Goal: Find specific page/section: Find specific page/section

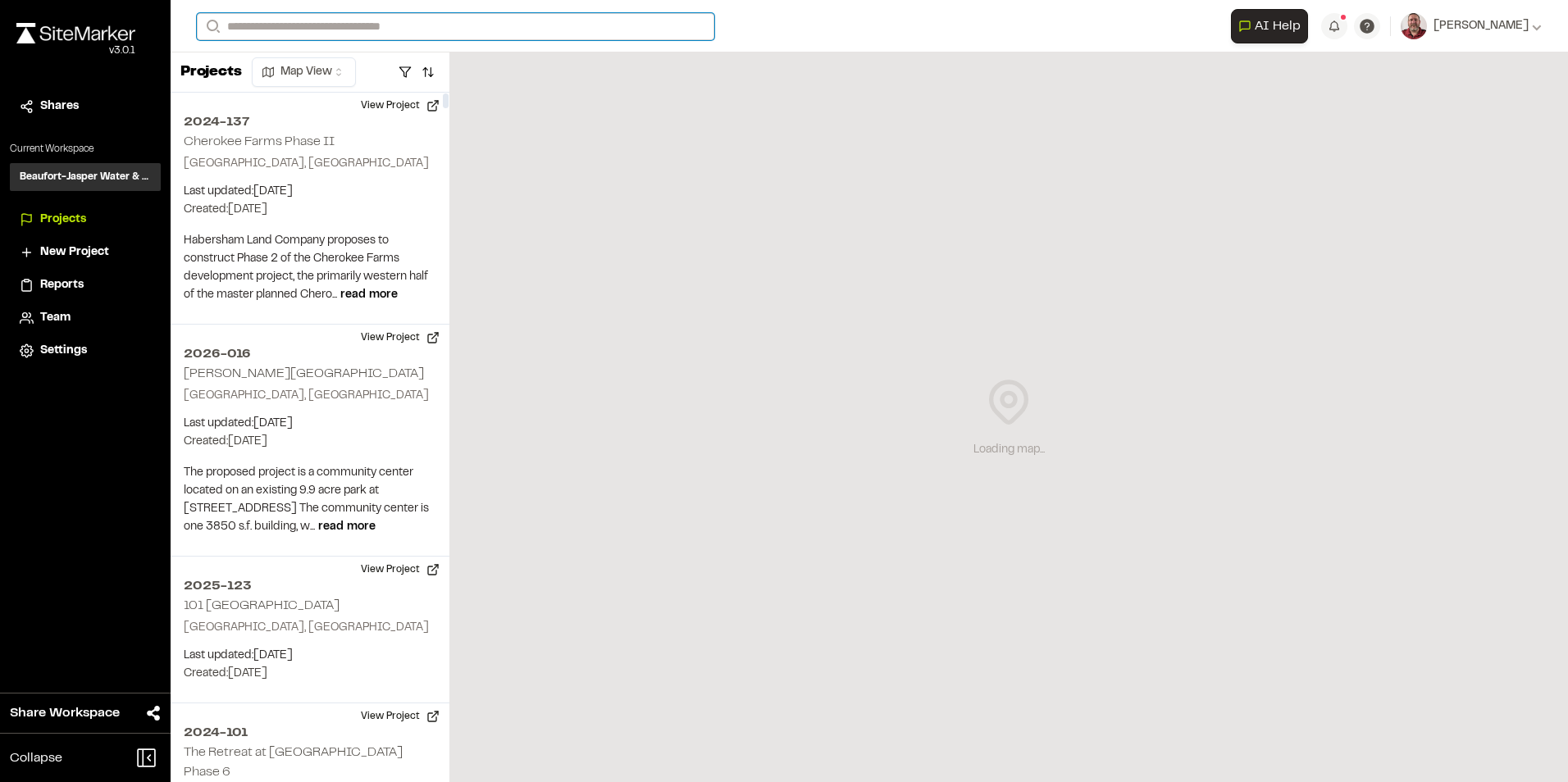
click at [365, 28] on input "Search" at bounding box center [455, 26] width 517 height 27
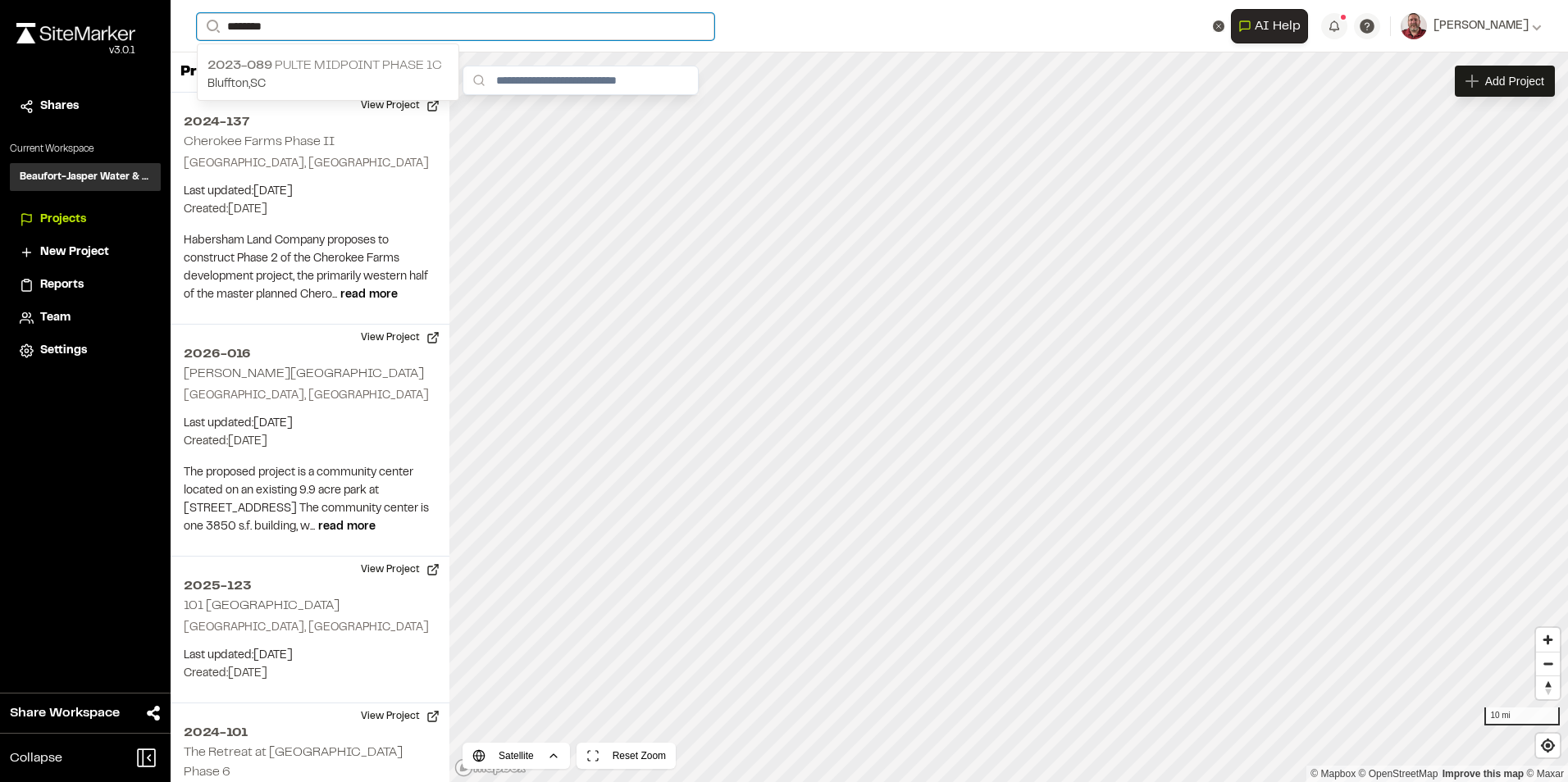
type input "********"
click at [297, 64] on p "2023-089 Pulte Midpoint Phase 1C" at bounding box center [328, 66] width 241 height 20
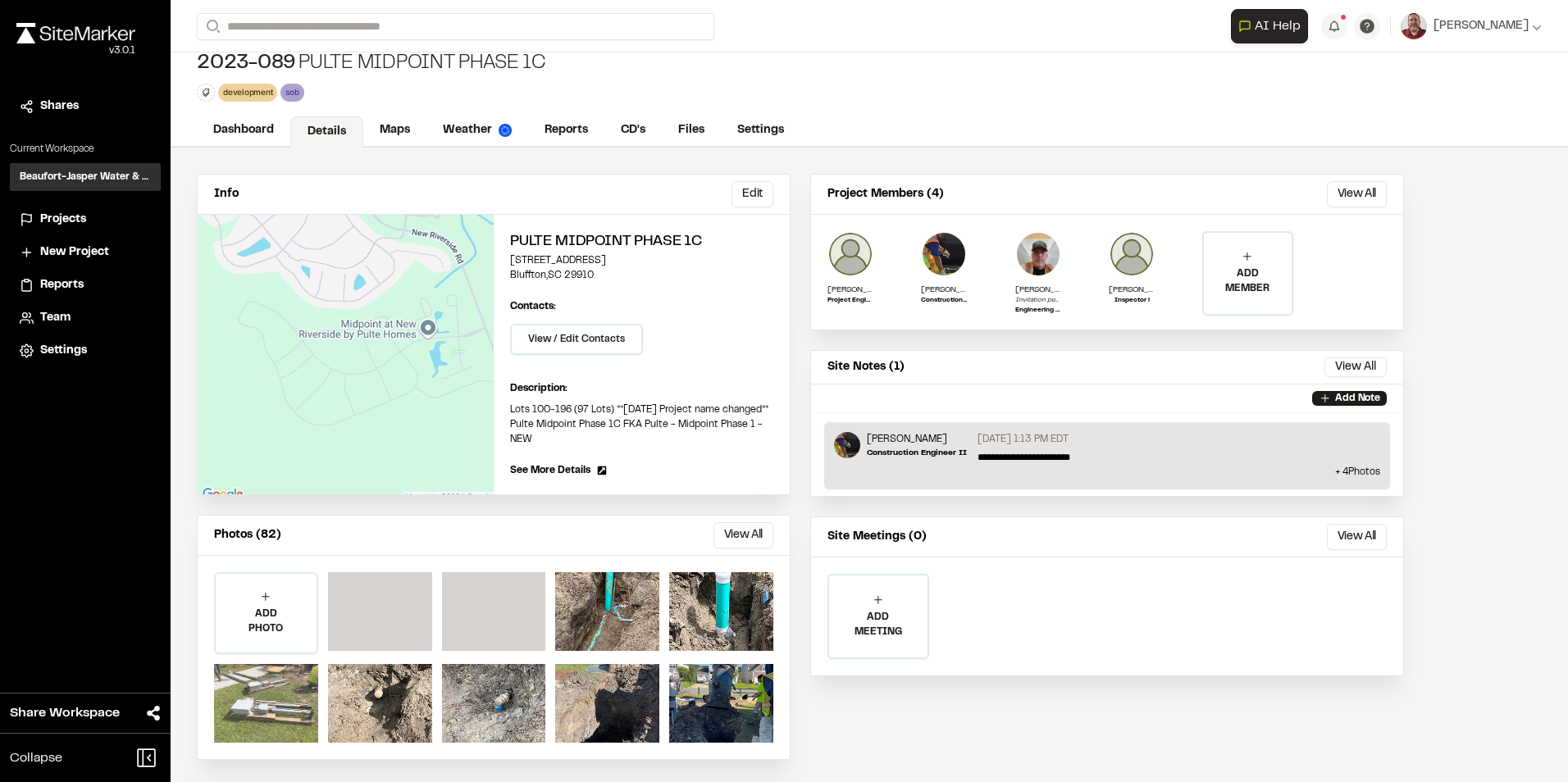
scroll to position [19, 0]
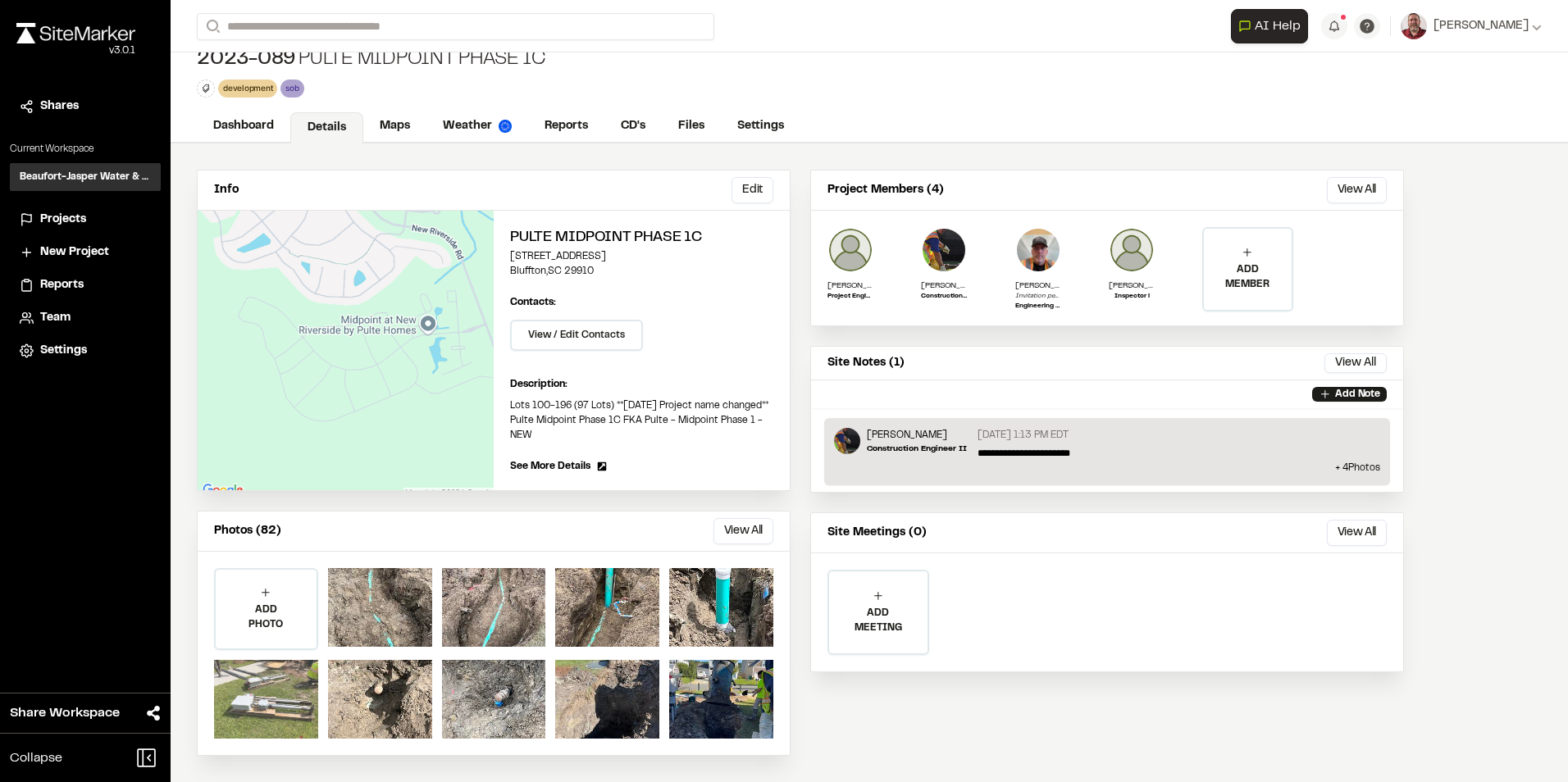
click at [253, 694] on div at bounding box center [266, 699] width 104 height 78
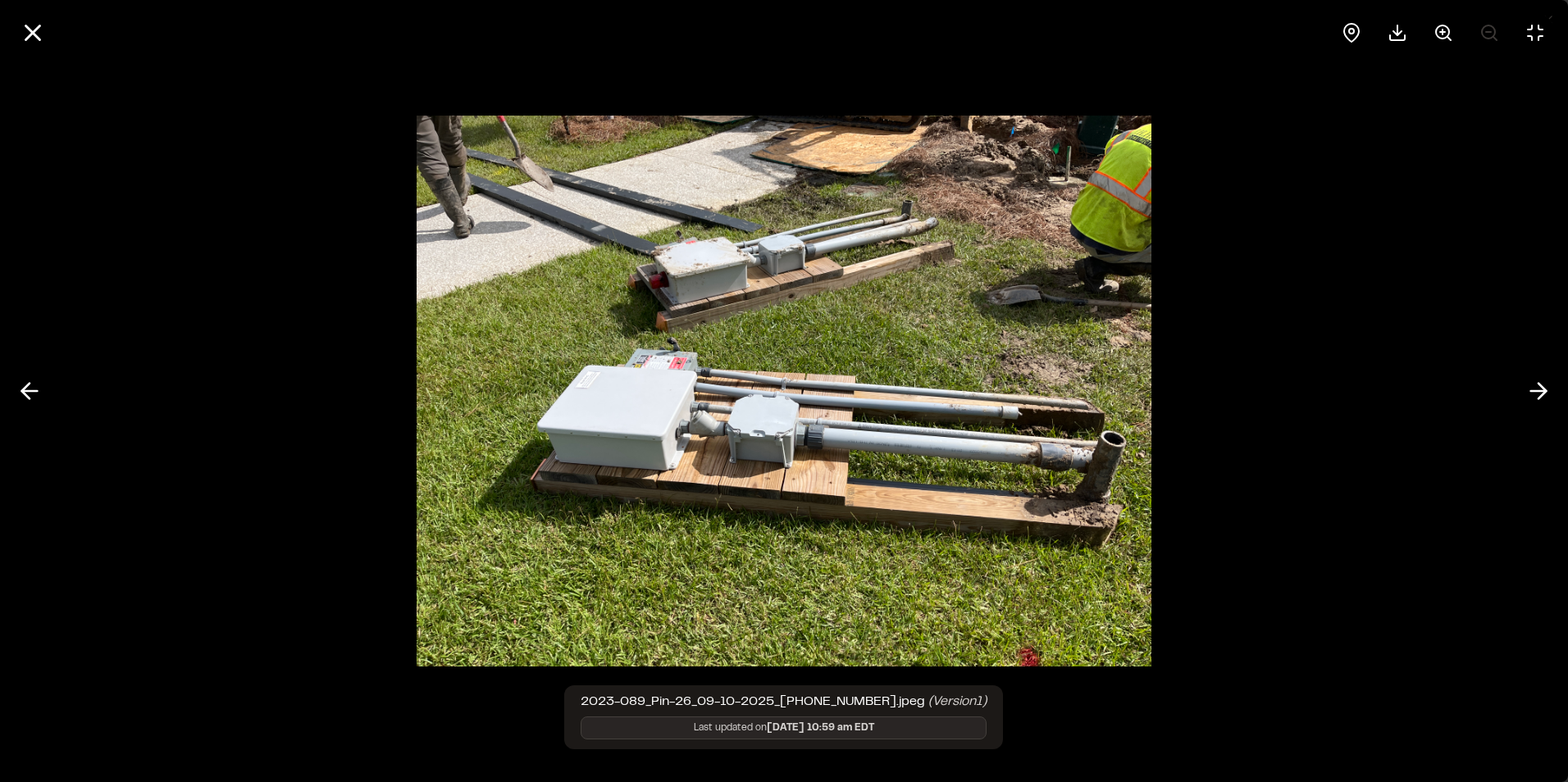
click at [1369, 448] on div at bounding box center [784, 391] width 1568 height 782
click at [1549, 383] on icon at bounding box center [1539, 391] width 26 height 28
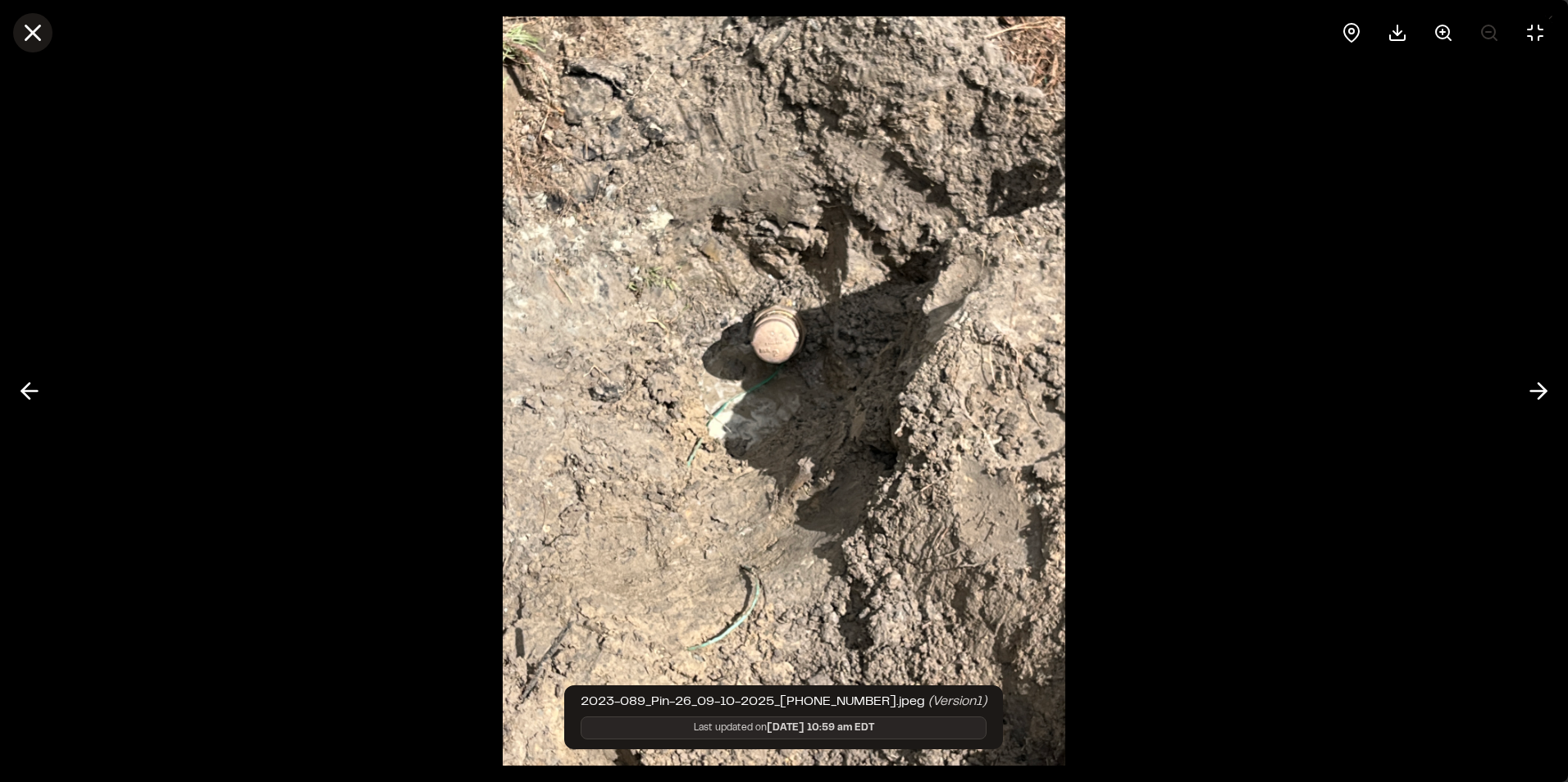
click at [24, 29] on icon at bounding box center [33, 33] width 28 height 28
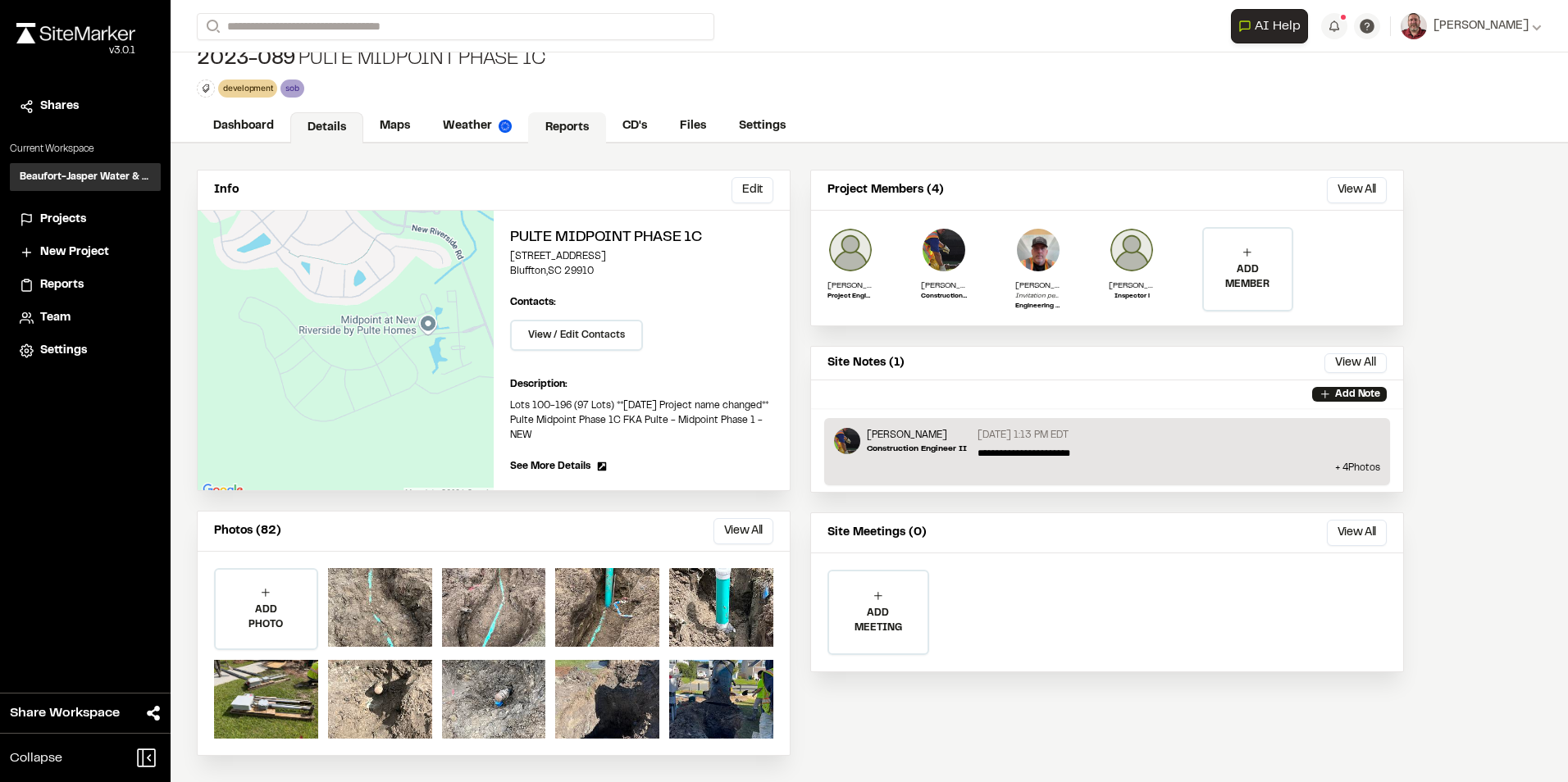
click at [558, 113] on link "Reports" at bounding box center [567, 127] width 78 height 31
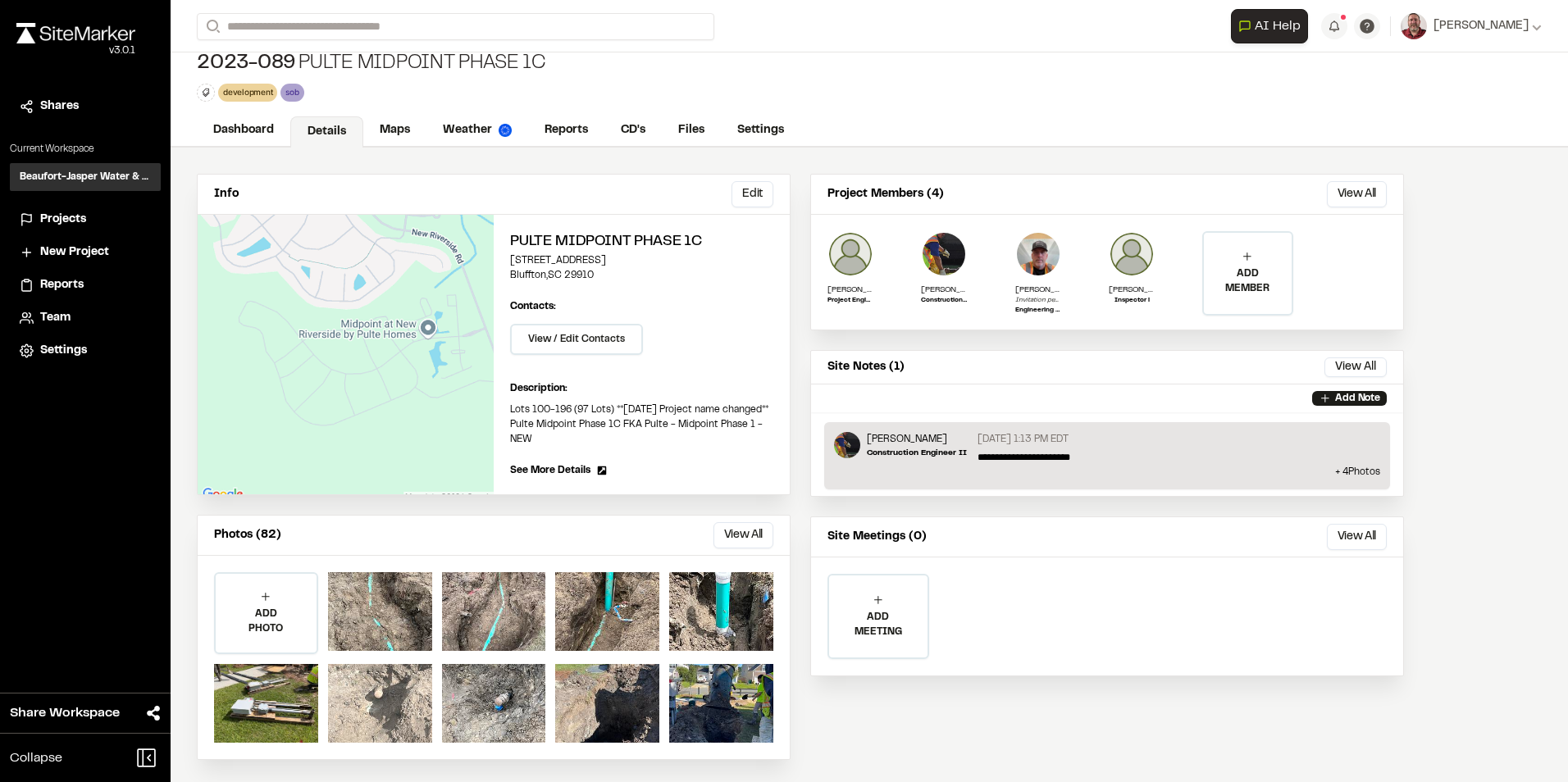
scroll to position [19, 0]
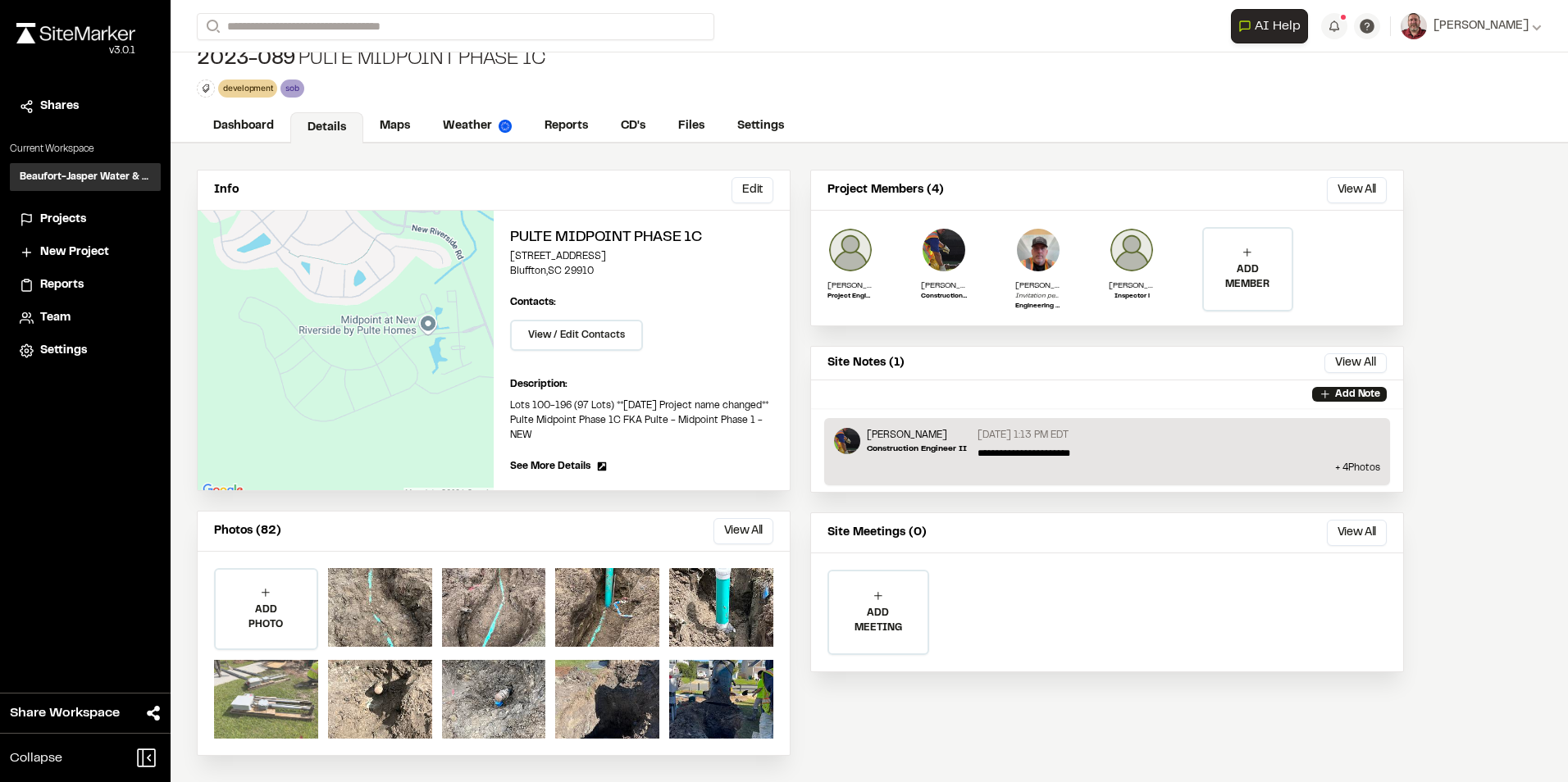
click at [280, 705] on div at bounding box center [266, 699] width 104 height 78
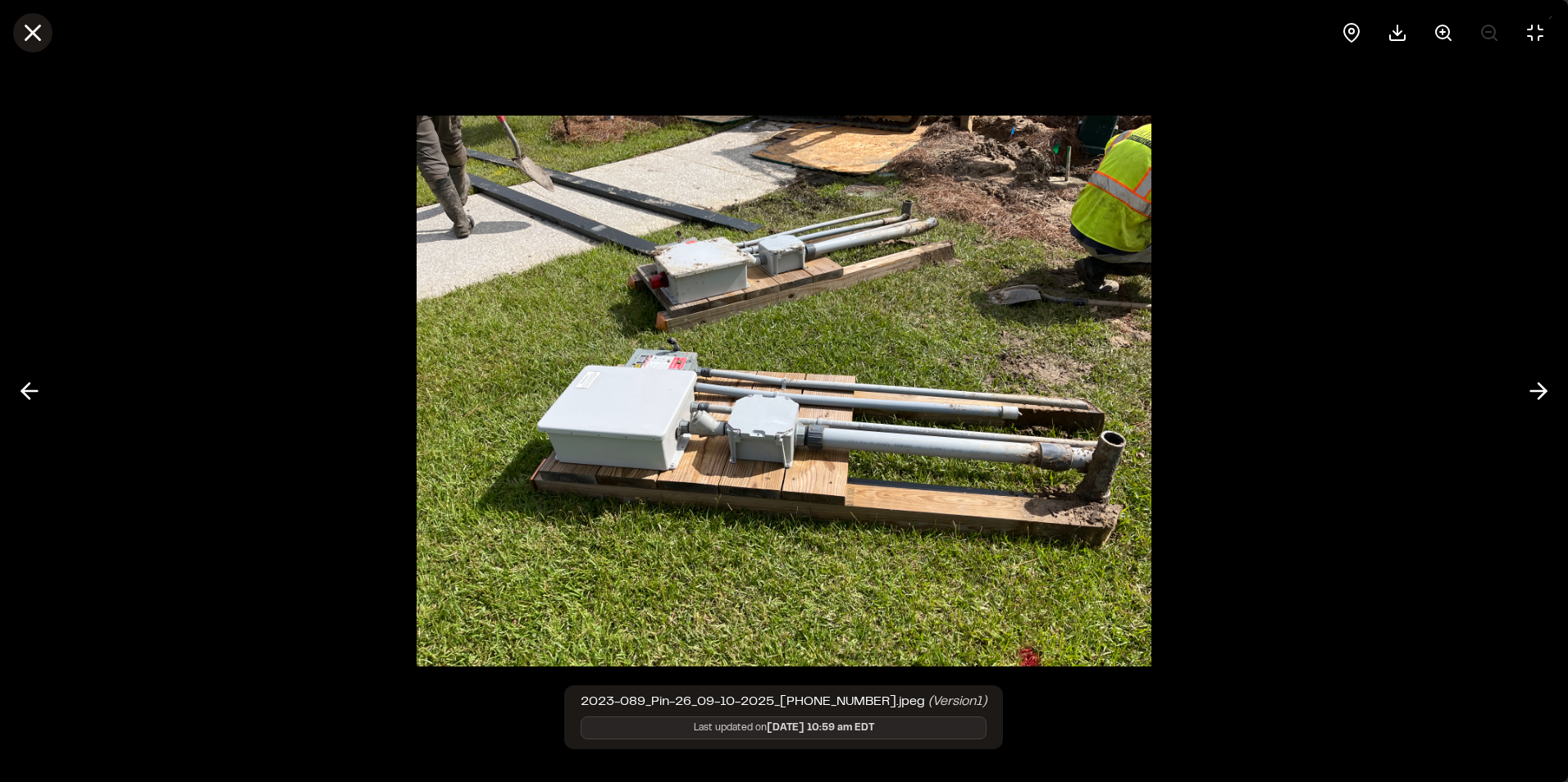
click at [36, 35] on line at bounding box center [33, 33] width 14 height 14
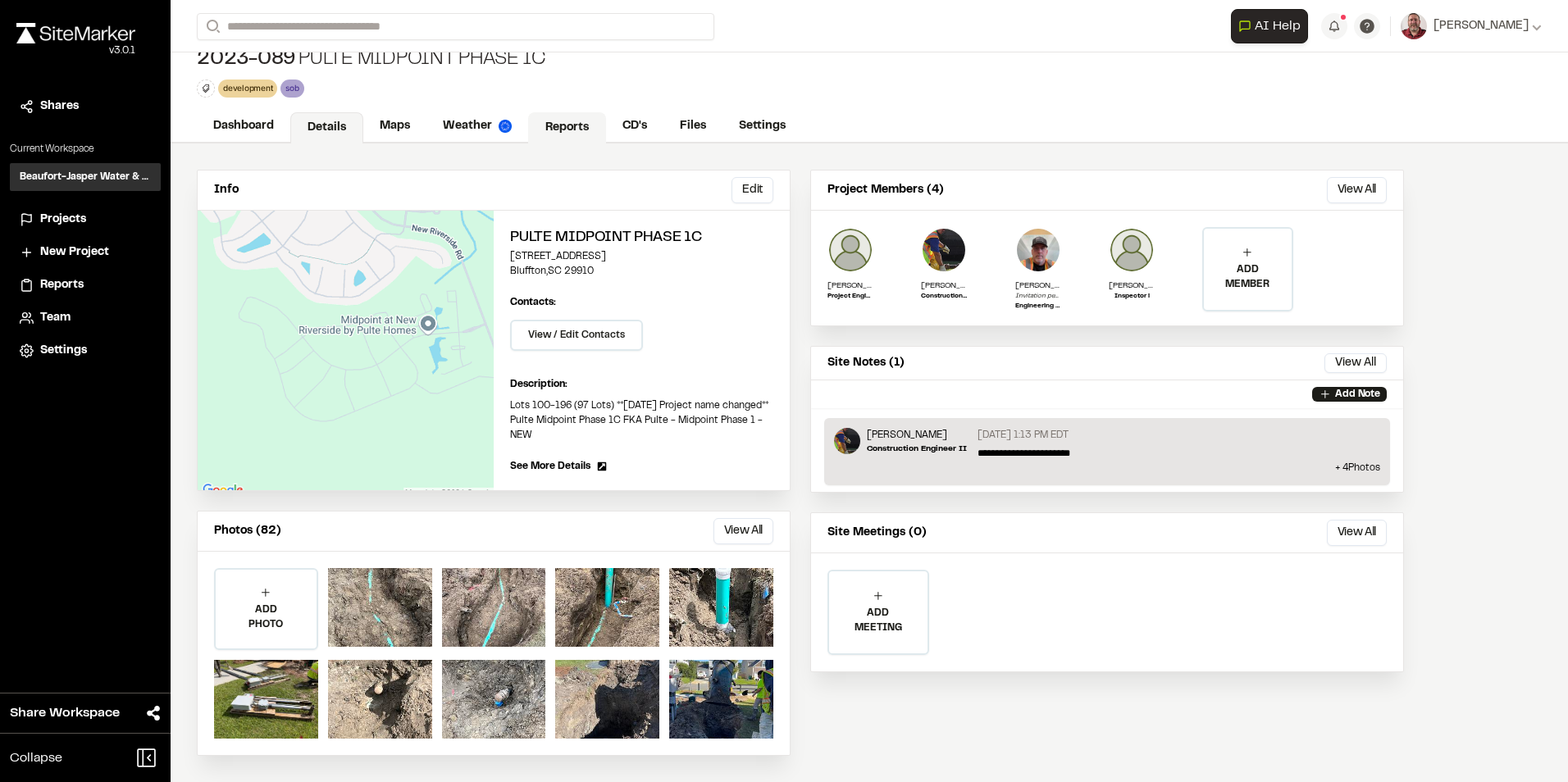
click at [559, 127] on link "Reports" at bounding box center [567, 127] width 78 height 31
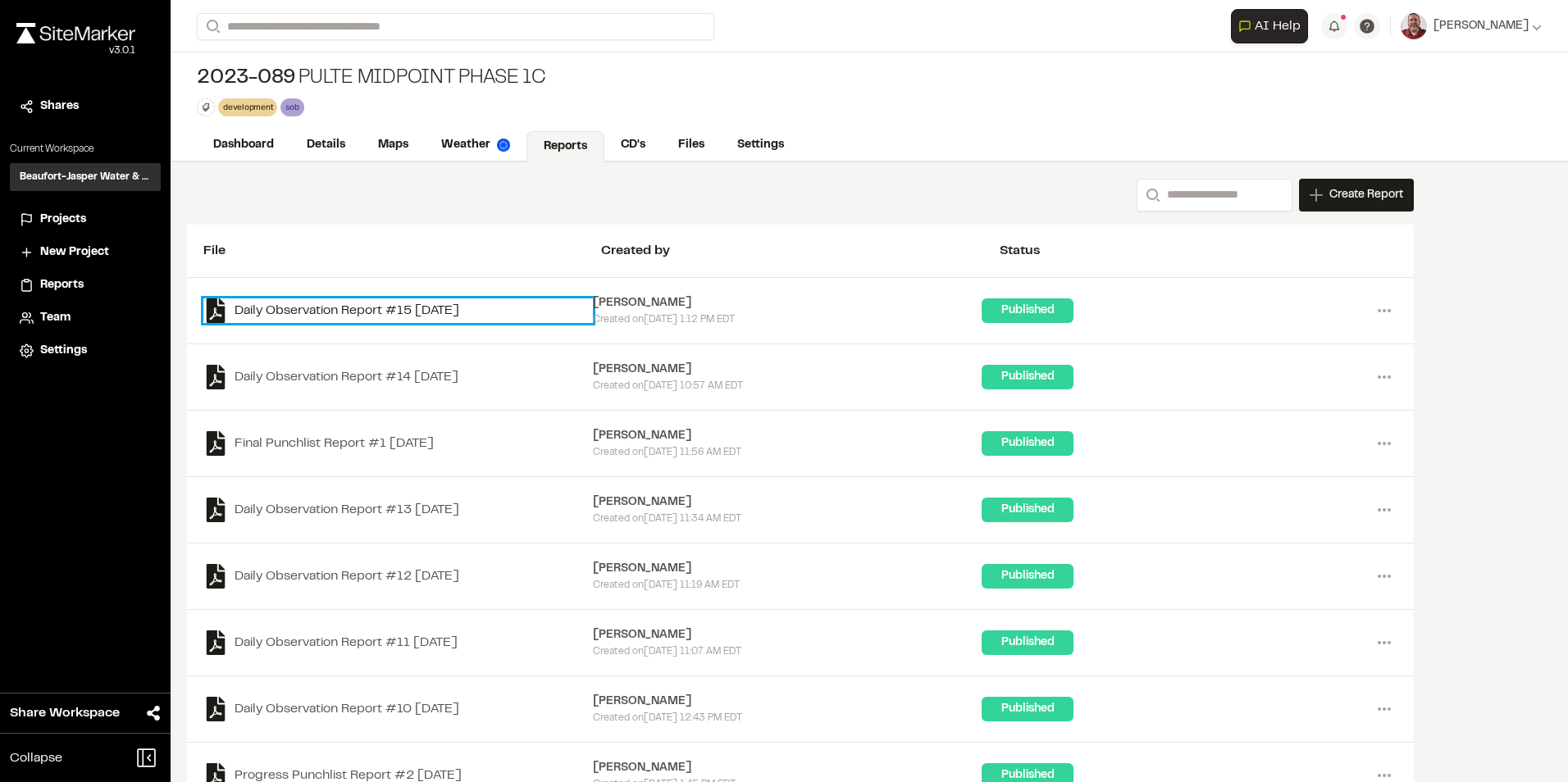
click at [267, 311] on link "Daily Observation Report #15 [DATE]" at bounding box center [398, 310] width 390 height 25
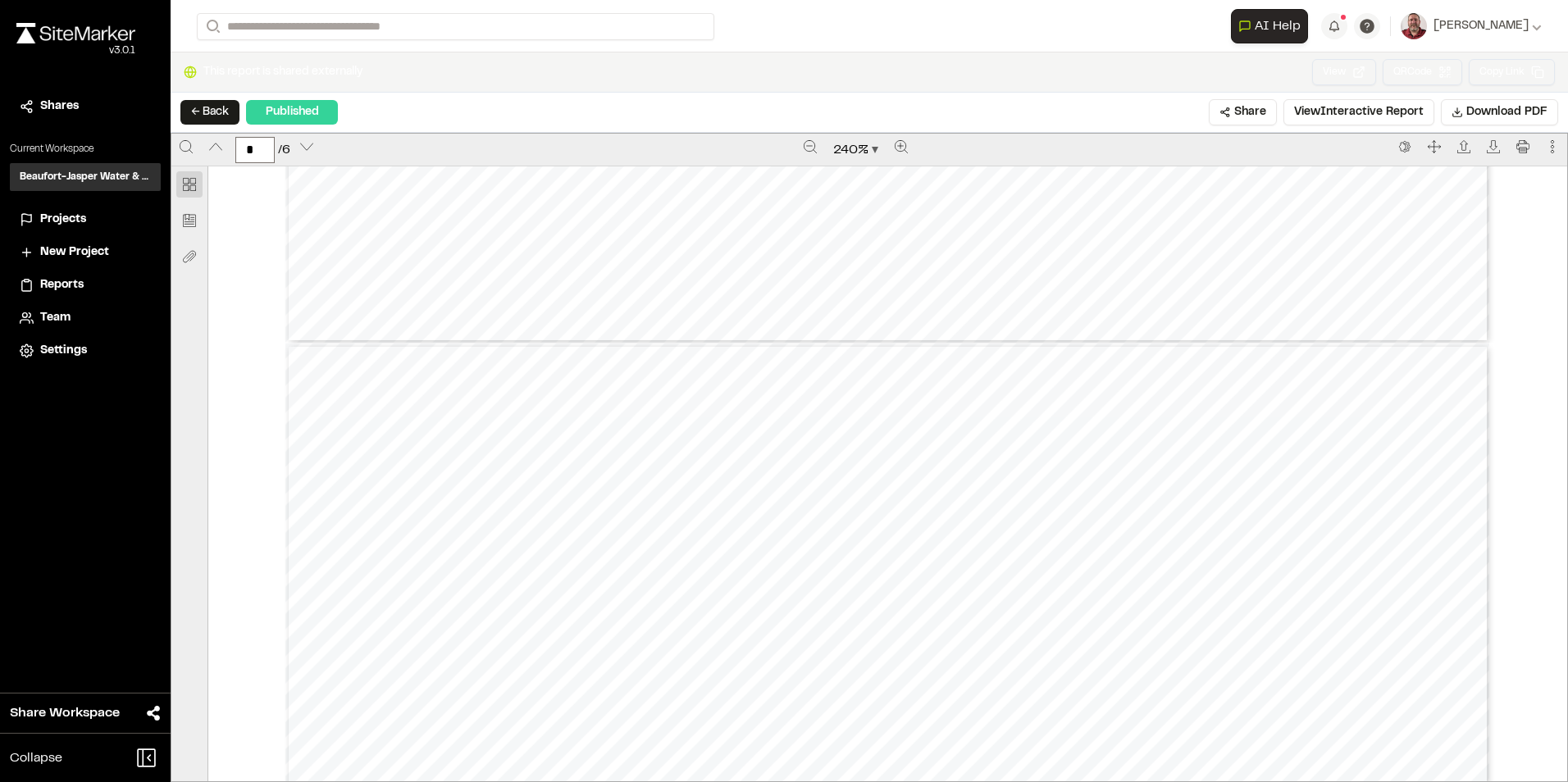
scroll to position [2952, 0]
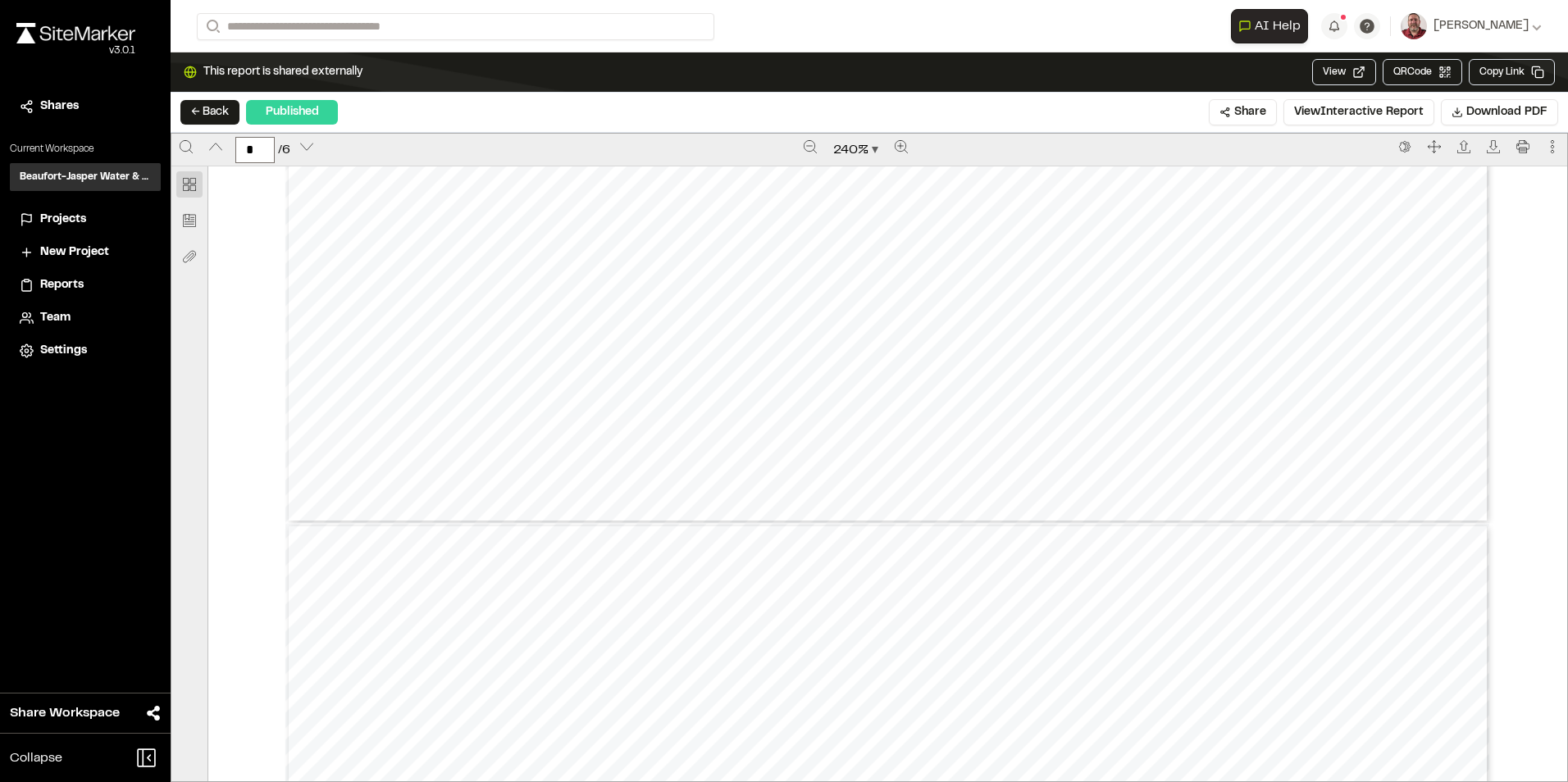
type input "*"
